Goal: Transaction & Acquisition: Purchase product/service

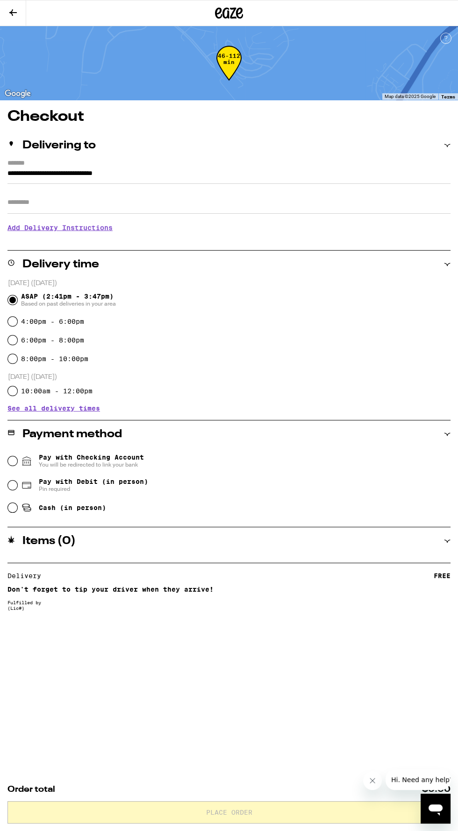
click at [243, 34] on div "46-112 min" at bounding box center [229, 63] width 458 height 74
click at [228, 9] on icon at bounding box center [229, 12] width 14 height 11
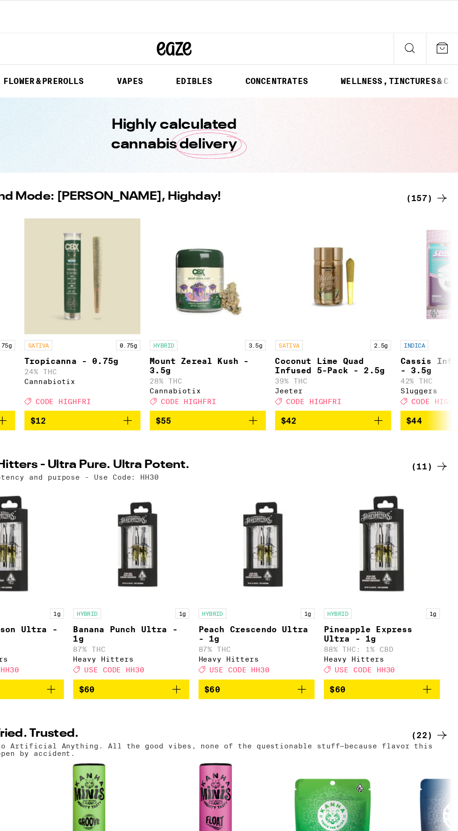
click at [426, 162] on div "(157)" at bounding box center [433, 159] width 35 height 11
click at [428, 156] on div "(157)" at bounding box center [433, 159] width 35 height 11
click at [425, 159] on div "(157)" at bounding box center [433, 159] width 35 height 11
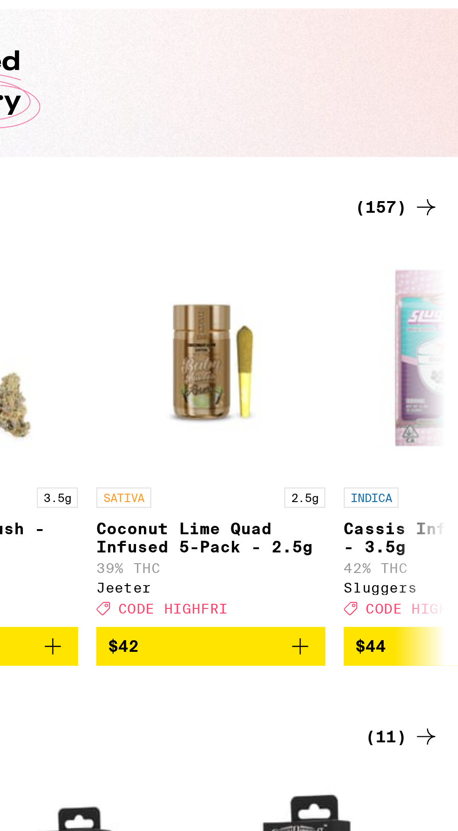
click at [430, 162] on div "(157)" at bounding box center [433, 159] width 35 height 11
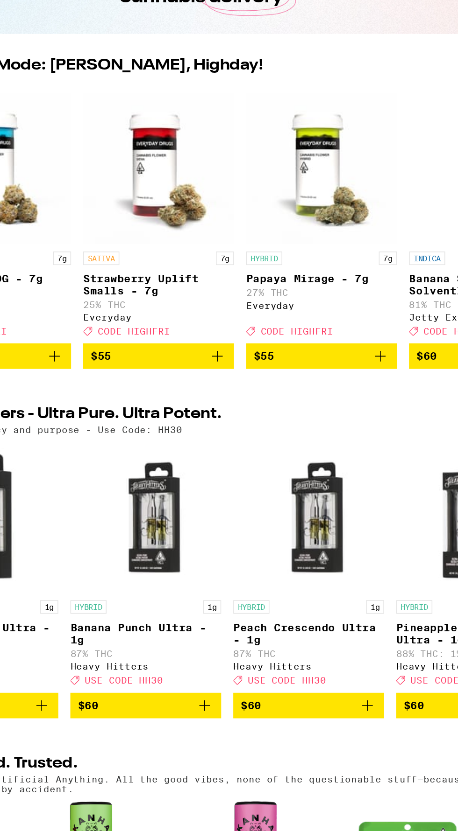
scroll to position [0, 14779]
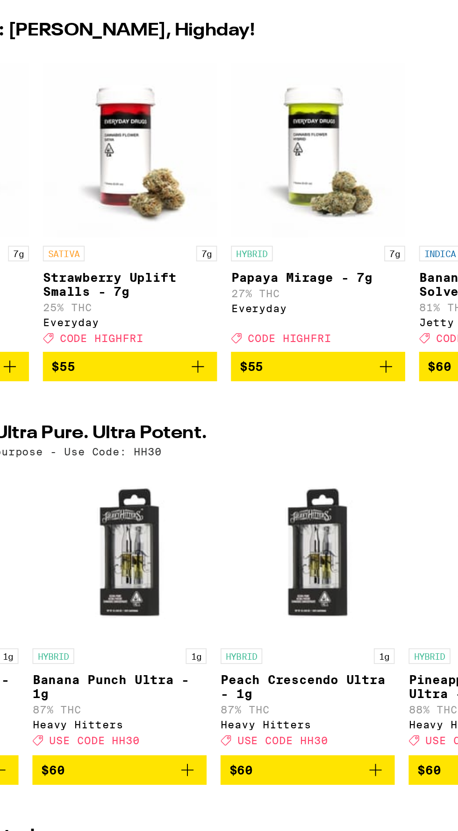
click at [241, 345] on icon "Add to bag" at bounding box center [236, 338] width 11 height 11
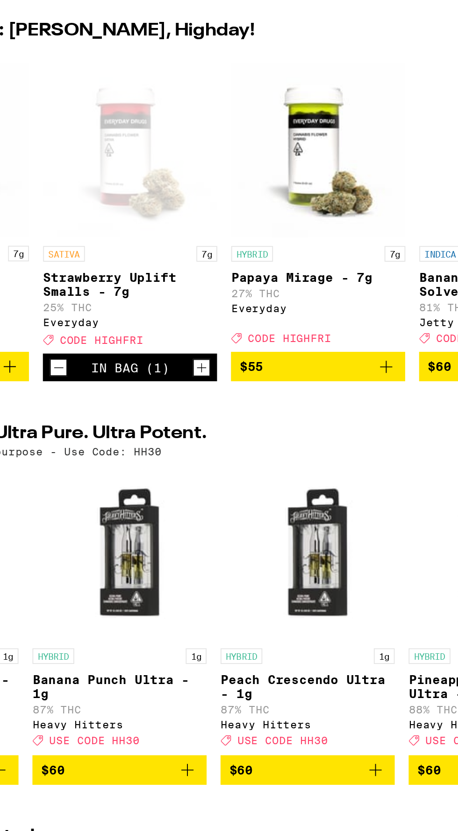
click at [340, 339] on button "$55" at bounding box center [300, 339] width 93 height 16
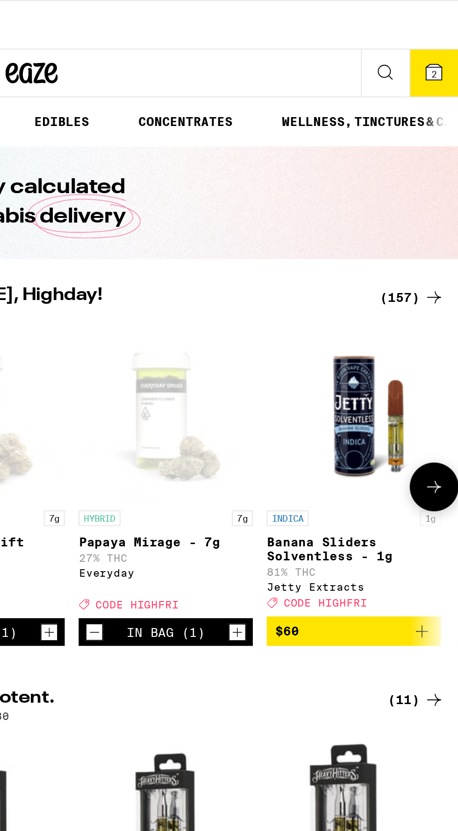
click at [265, 345] on icon "Decrement" at bounding box center [262, 339] width 8 height 11
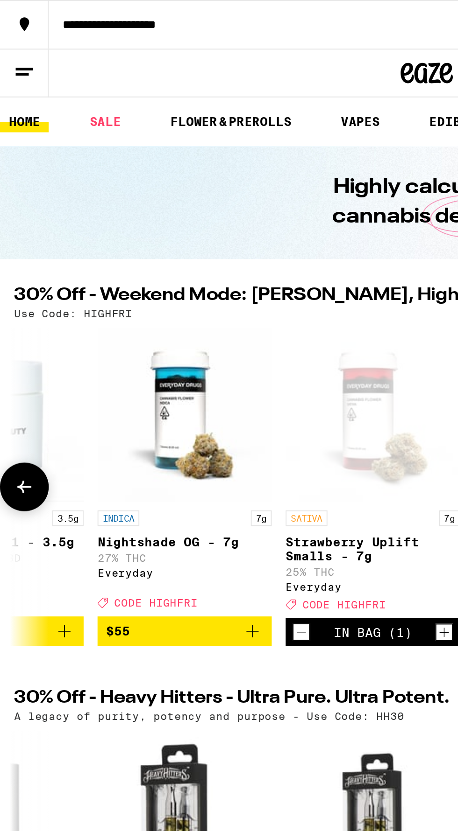
click at [140, 345] on icon "Add to bag" at bounding box center [135, 338] width 11 height 11
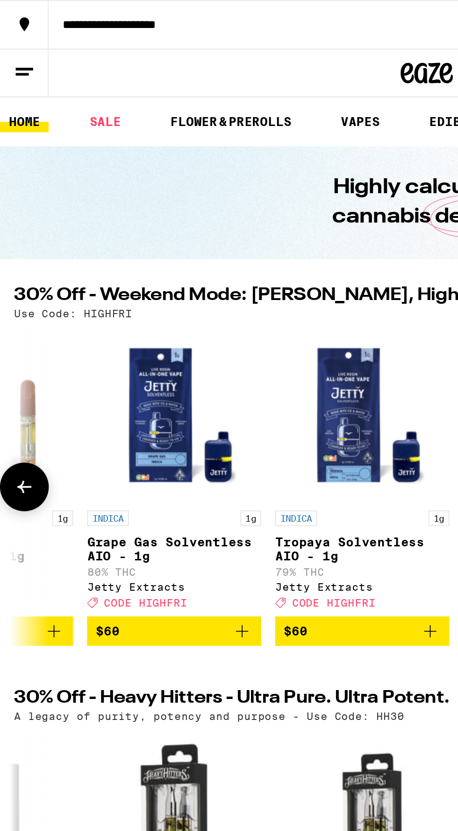
scroll to position [0, 15205]
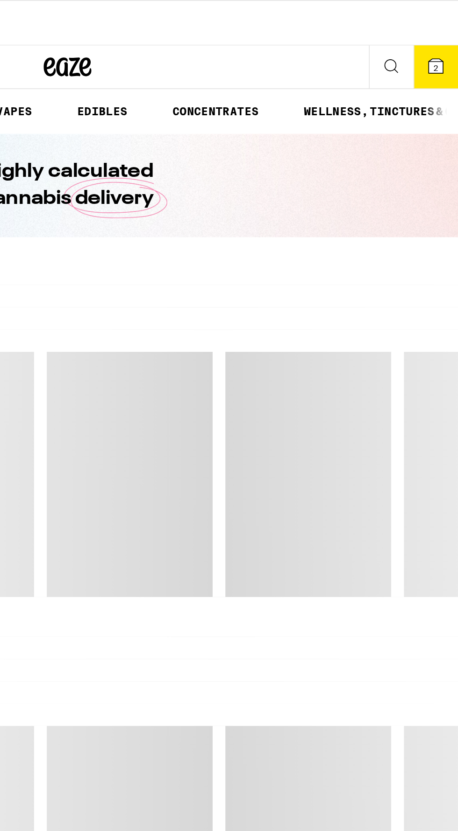
click at [434, 40] on button "2" at bounding box center [444, 39] width 26 height 25
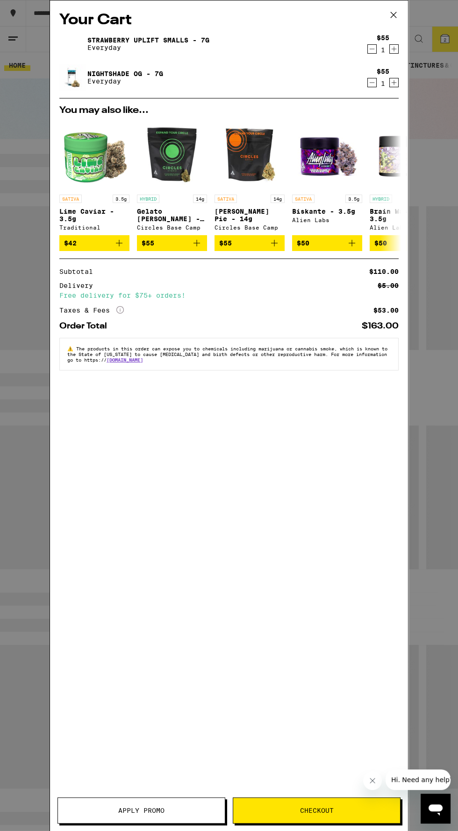
click at [32, 661] on div "Your Cart Strawberry Uplift Smalls - 7g Everyday $55 1 Nightshade OG - 7g Every…" at bounding box center [229, 415] width 458 height 831
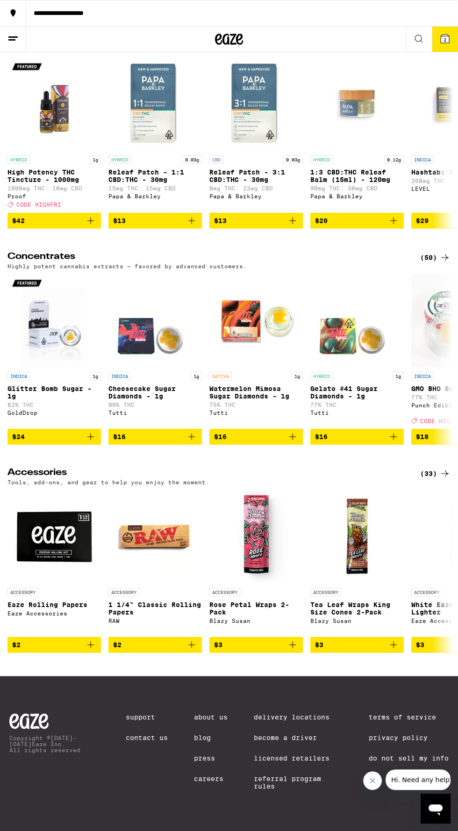
click at [83, 651] on span "$2" at bounding box center [54, 645] width 84 height 11
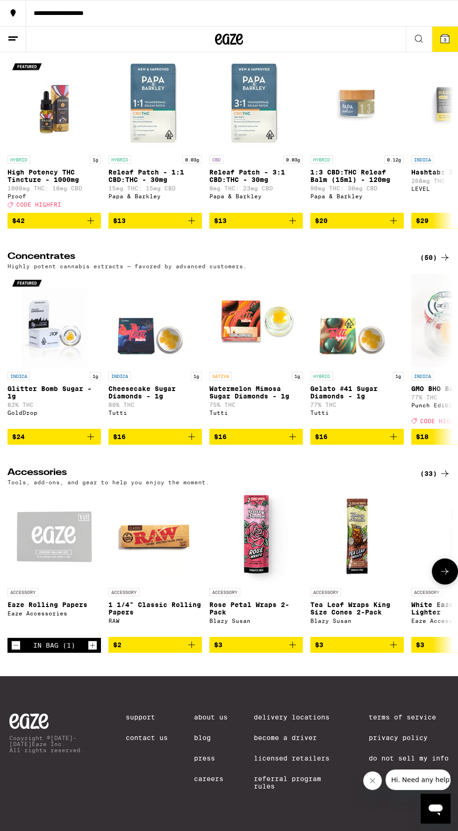
click at [181, 651] on span "$2" at bounding box center [155, 645] width 84 height 11
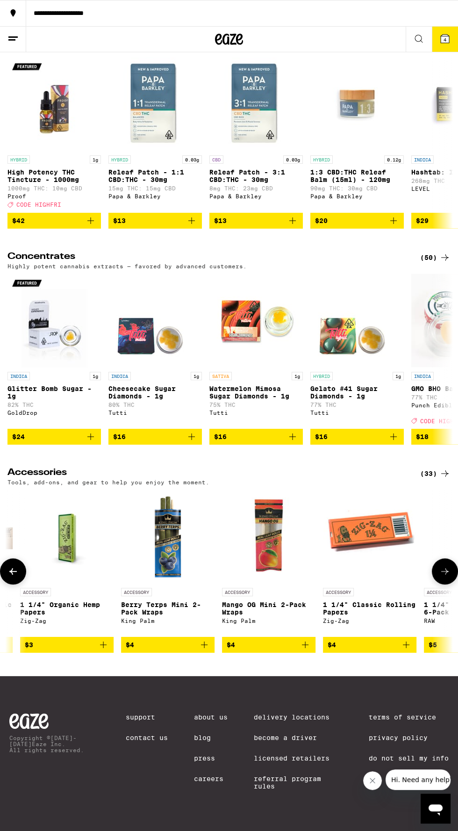
scroll to position [0, 587]
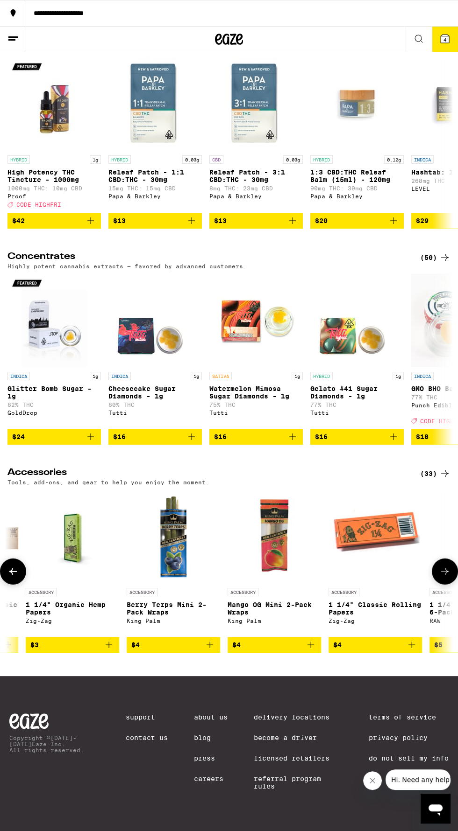
click at [103, 651] on icon "Add to bag" at bounding box center [108, 645] width 11 height 11
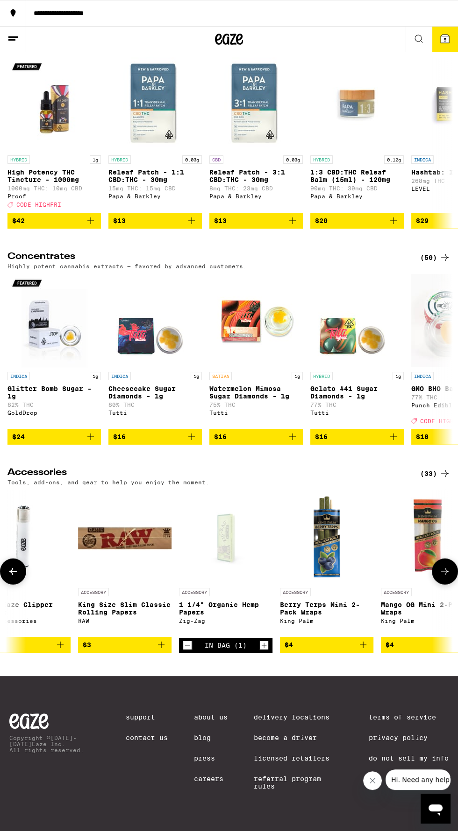
scroll to position [0, 0]
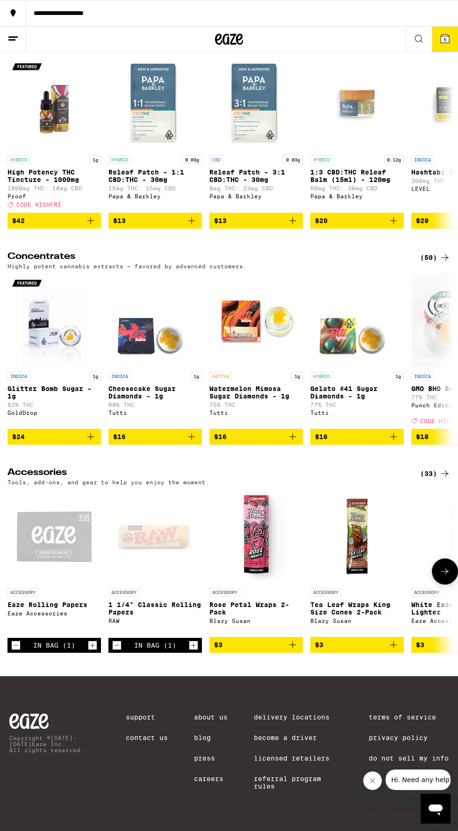
click at [18, 651] on icon "Decrement" at bounding box center [16, 645] width 8 height 11
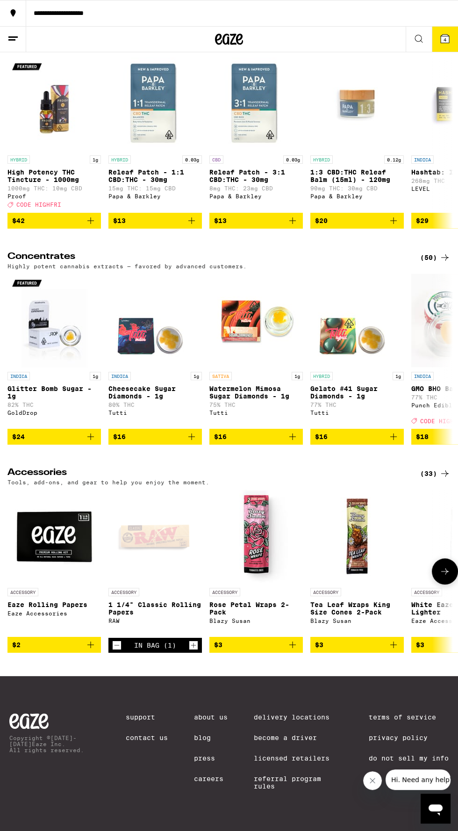
click at [90, 648] on icon "Add to bag" at bounding box center [90, 645] width 7 height 7
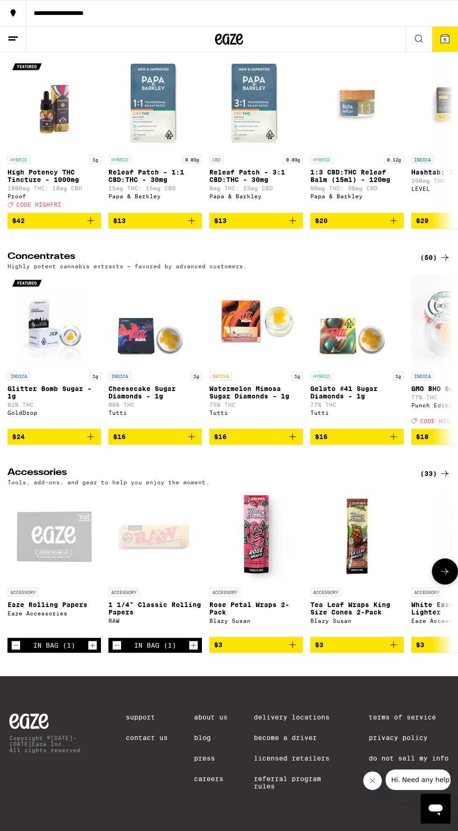
click at [113, 651] on icon "Decrement" at bounding box center [117, 645] width 8 height 11
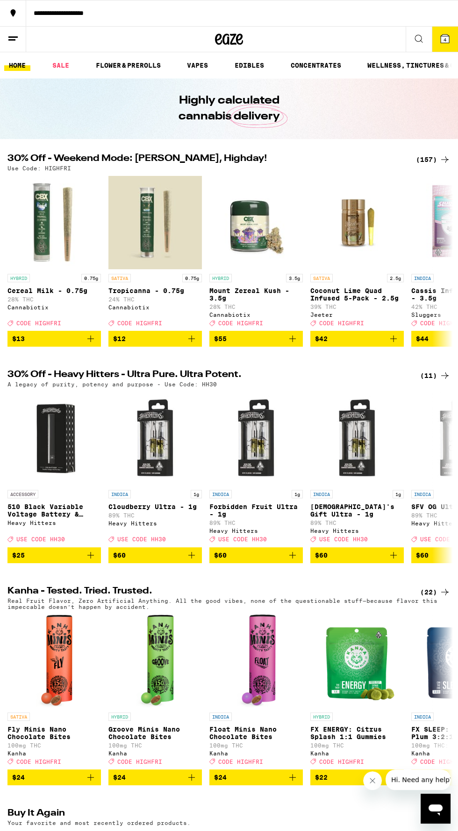
click at [444, 38] on span "4" at bounding box center [444, 40] width 3 height 6
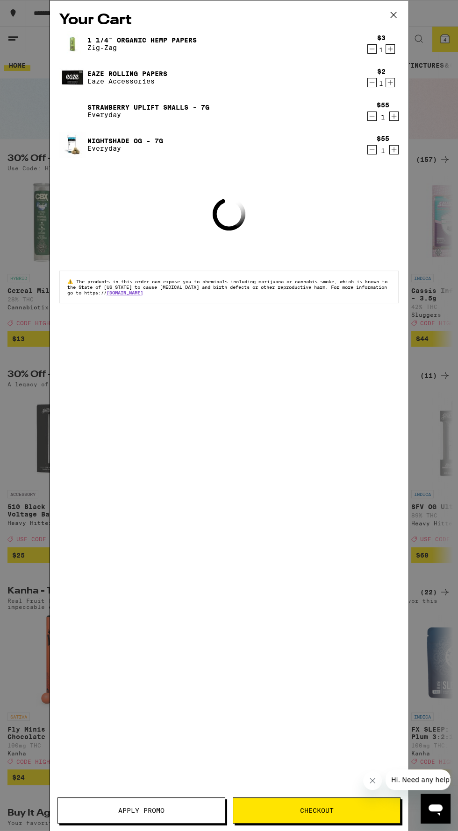
click at [171, 813] on span "Apply Promo" at bounding box center [141, 811] width 167 height 7
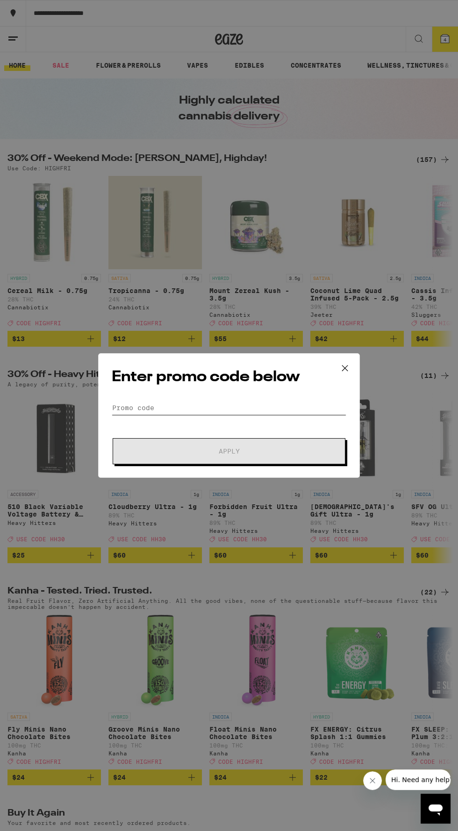
click at [150, 407] on input "Promo Code" at bounding box center [229, 408] width 234 height 14
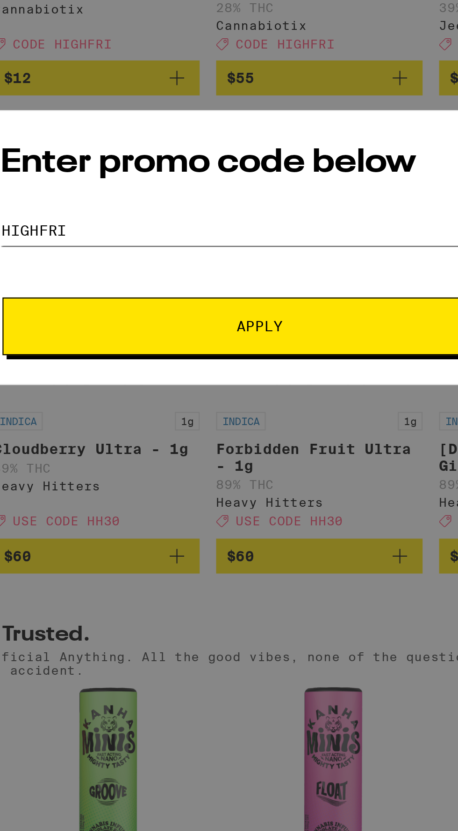
type input "Highfri"
click at [275, 443] on button "Apply" at bounding box center [229, 451] width 232 height 26
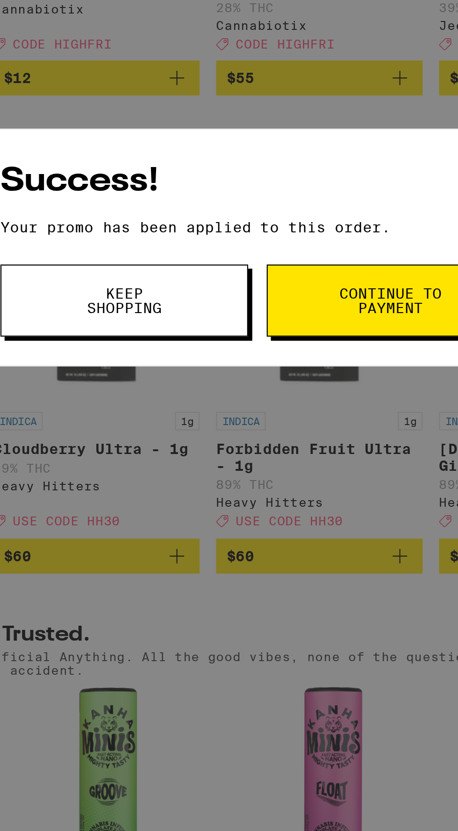
click at [289, 432] on button "Continue to payment" at bounding box center [288, 439] width 112 height 33
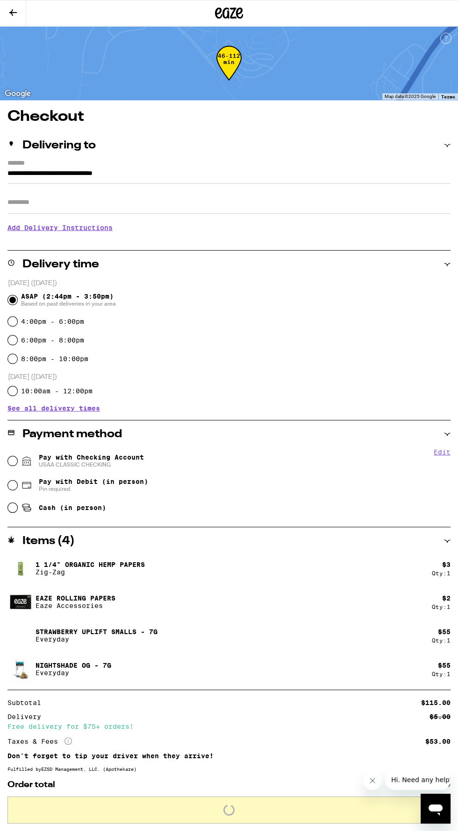
click at [129, 457] on span "Pay with Checking Account USAA CLASSIC CHECKING" at bounding box center [91, 461] width 105 height 15
click at [17, 457] on input "Pay with Checking Account USAA CLASSIC CHECKING" at bounding box center [12, 461] width 9 height 9
radio input "true"
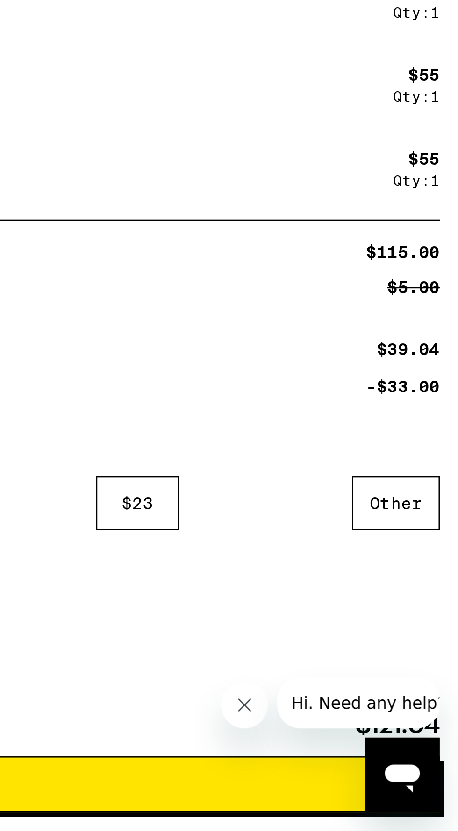
scroll to position [127, 0]
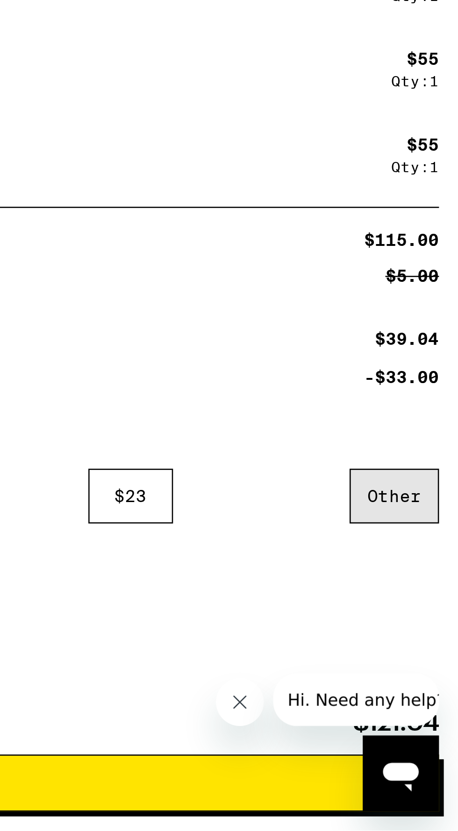
click at [434, 697] on div "Other" at bounding box center [432, 700] width 35 height 21
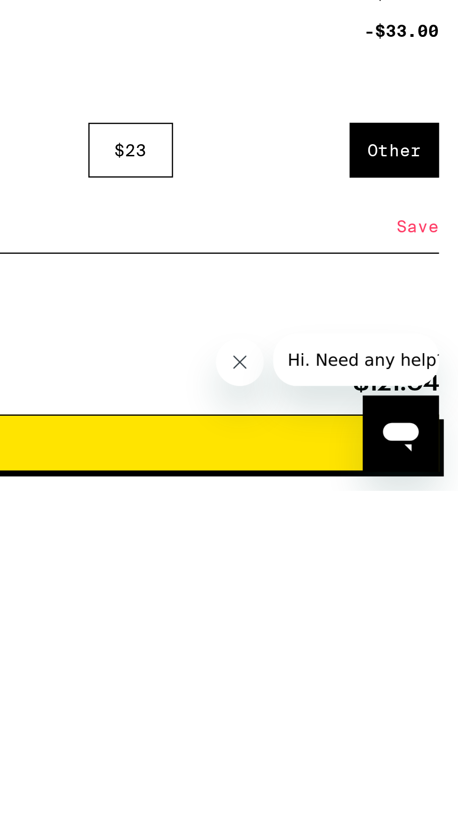
type input "5"
click at [437, 726] on div "Save" at bounding box center [441, 728] width 17 height 21
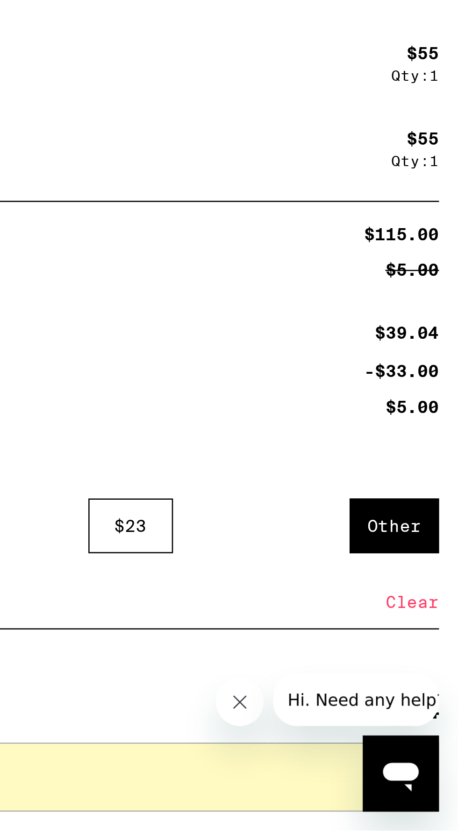
scroll to position [126, 0]
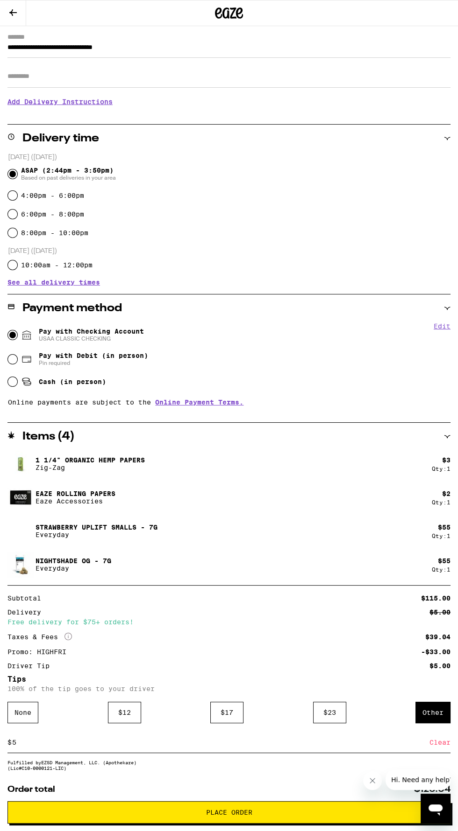
click at [245, 813] on span "Place Order" at bounding box center [229, 813] width 46 height 7
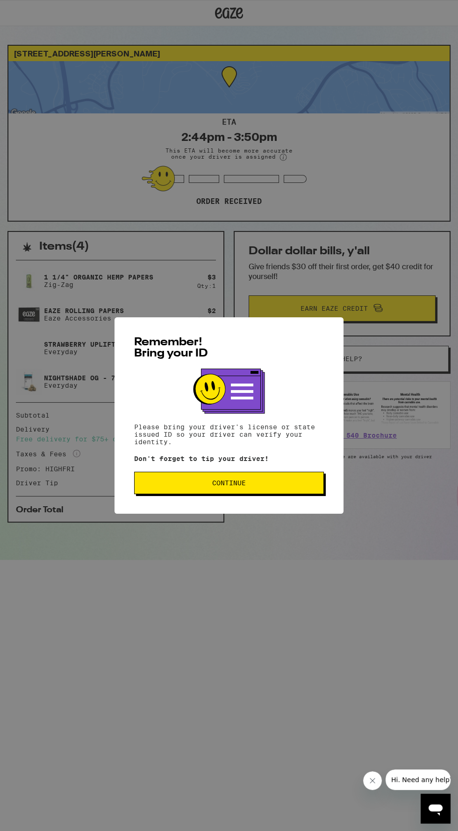
click at [283, 485] on span "Continue" at bounding box center [229, 483] width 174 height 7
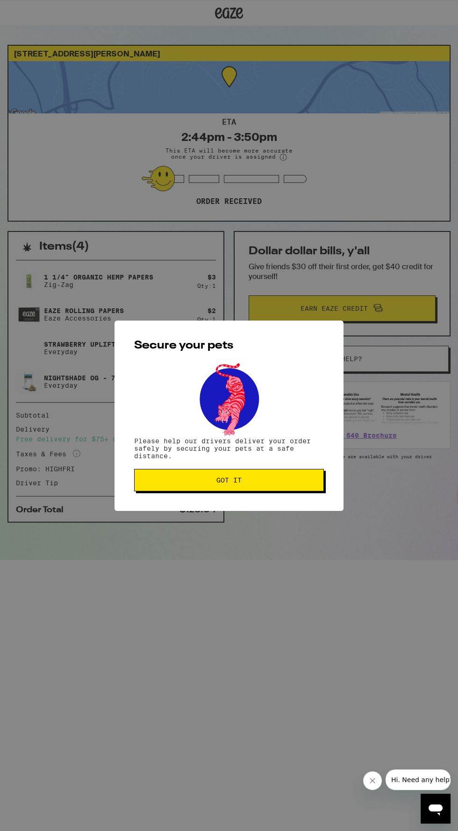
click at [280, 481] on span "Got it" at bounding box center [229, 480] width 174 height 7
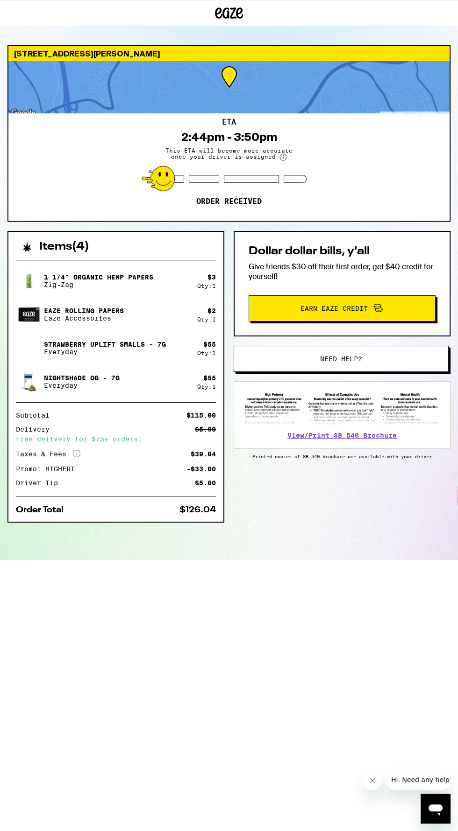
click at [331, 477] on div "Items ( 4 ) 1 1/4" Organic Hemp Papers Zig-Zag $ 3 Qty: 1 Eaze Rolling Papers E…" at bounding box center [228, 395] width 443 height 329
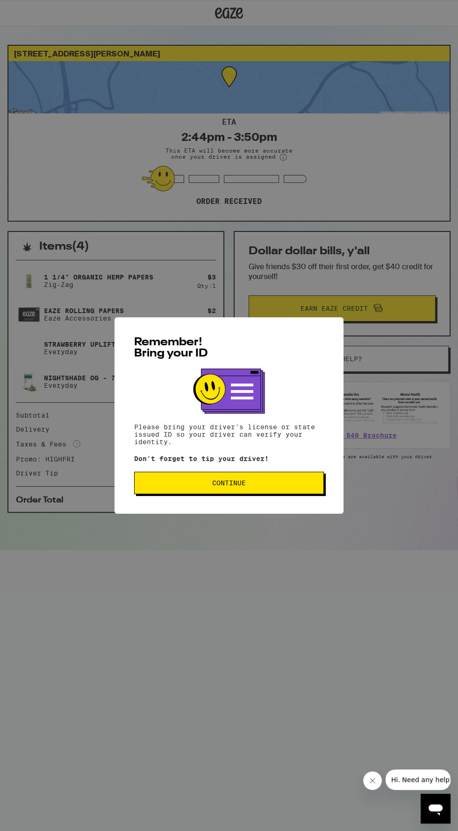
click at [280, 485] on span "Continue" at bounding box center [229, 483] width 174 height 7
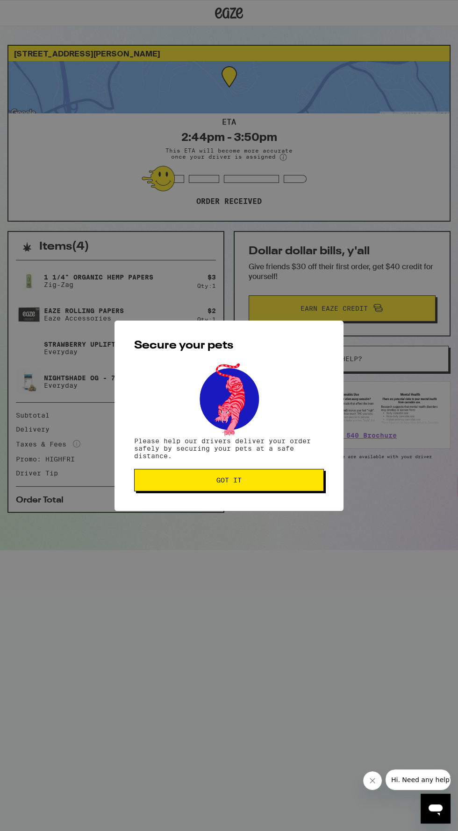
click at [272, 490] on button "Got it" at bounding box center [229, 480] width 190 height 22
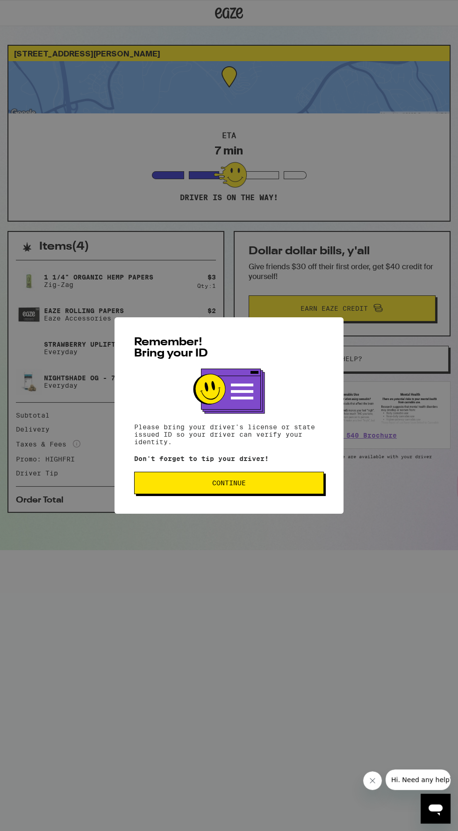
click at [291, 485] on span "Continue" at bounding box center [229, 483] width 174 height 7
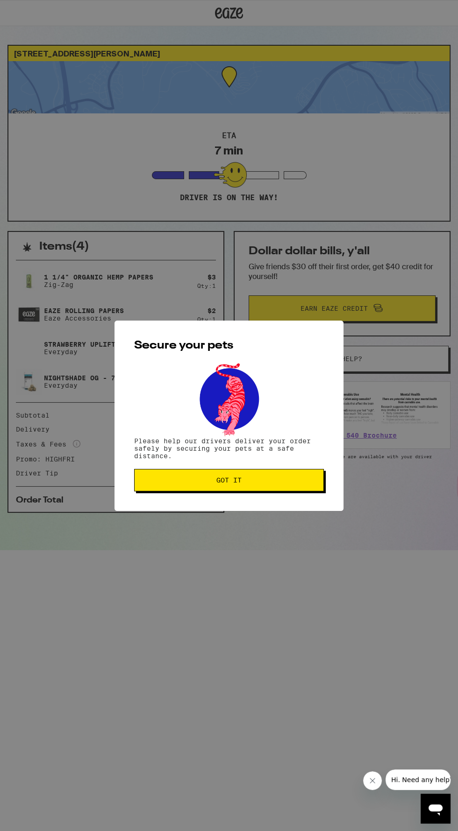
click at [284, 481] on span "Got it" at bounding box center [229, 480] width 174 height 7
